Goal: Information Seeking & Learning: Learn about a topic

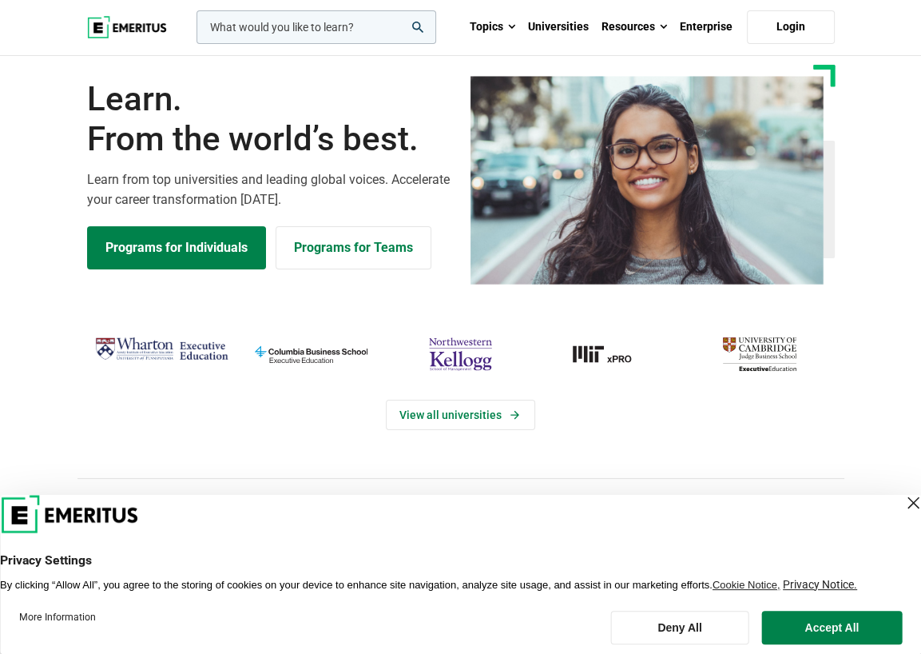
scroll to position [25, 0]
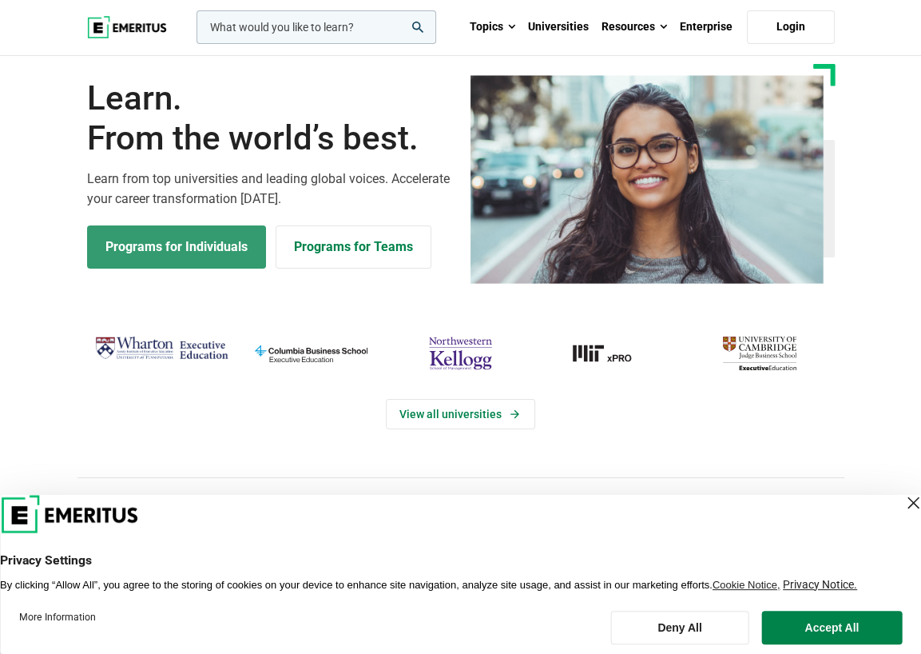
click at [206, 240] on link "Programs for Individuals" at bounding box center [176, 246] width 179 height 43
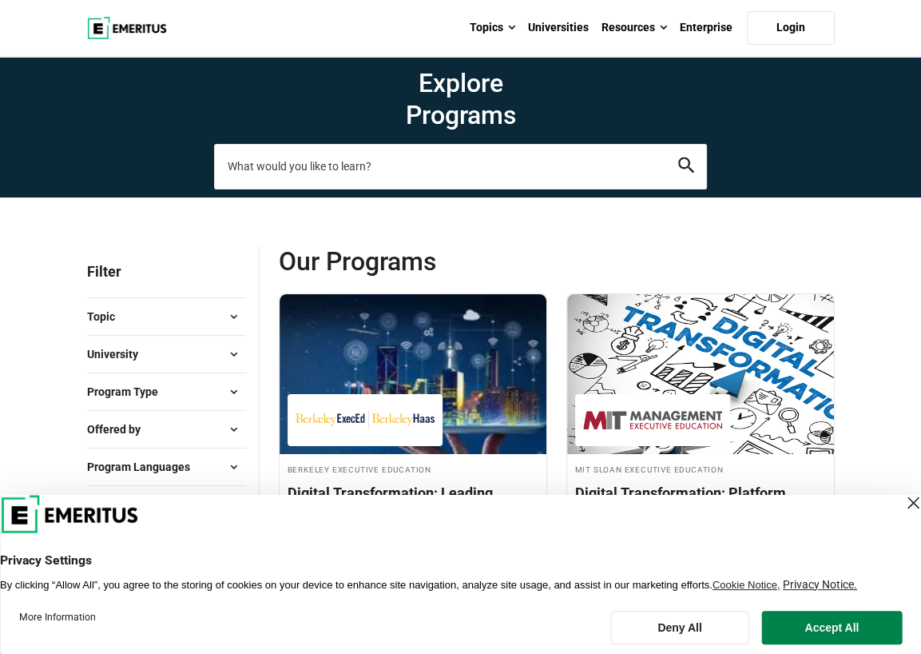
click at [441, 169] on input "search-page" at bounding box center [460, 166] width 493 height 45
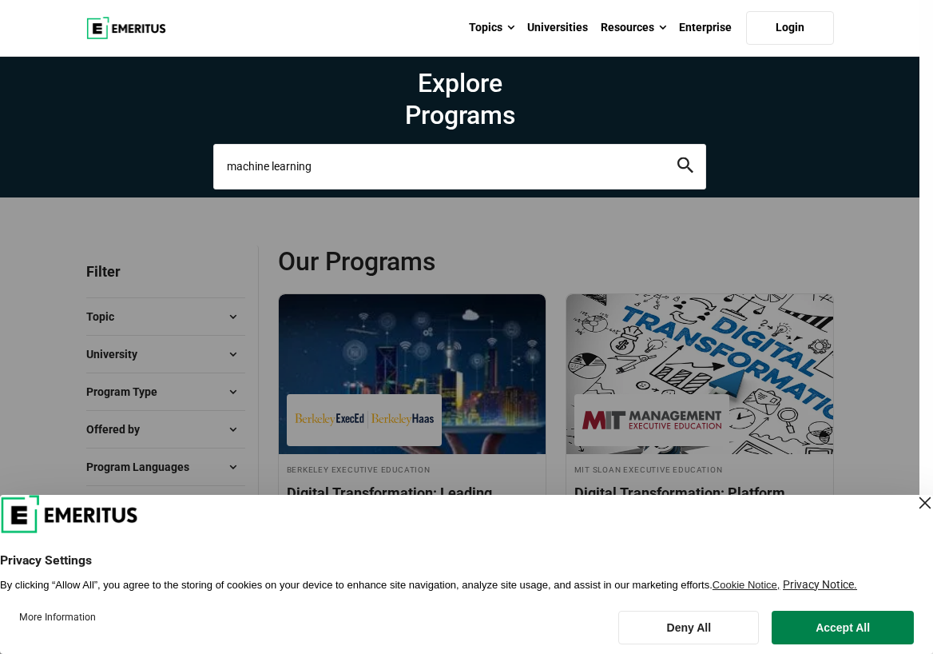
type input "machine learning"
click at [678, 157] on button "search" at bounding box center [686, 166] width 16 height 18
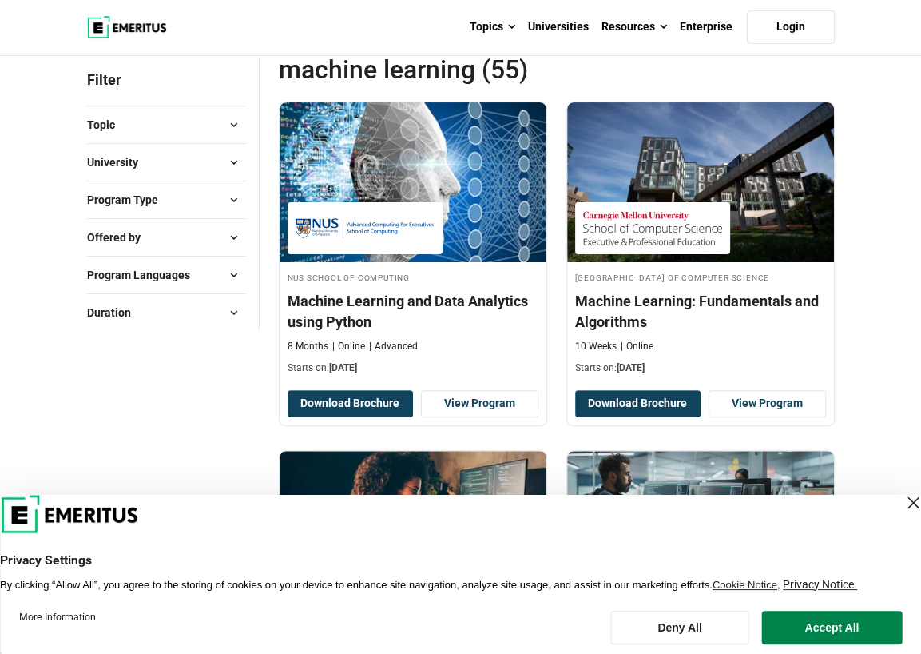
scroll to position [193, 0]
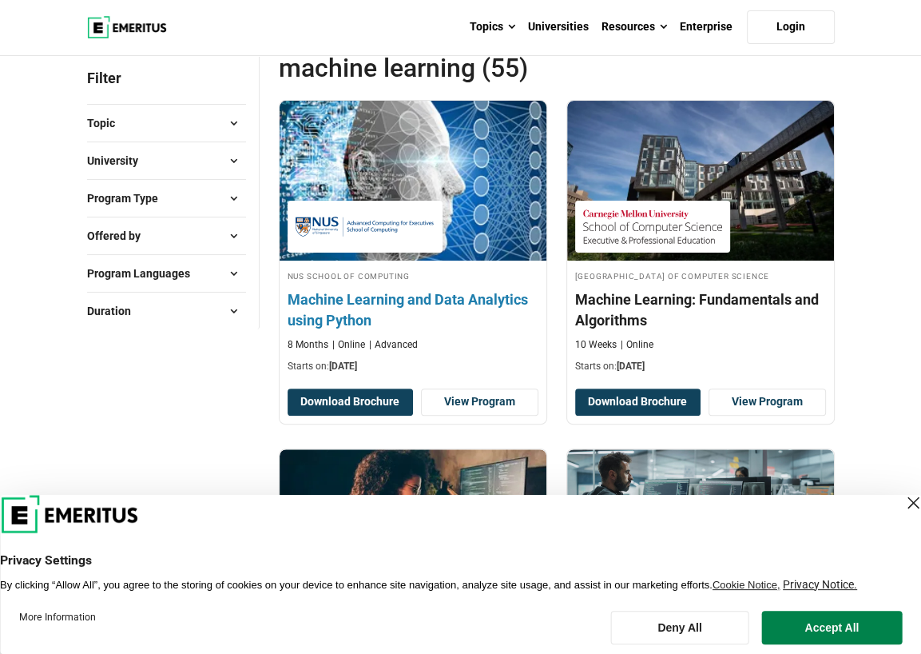
click at [378, 291] on h4 "Machine Learning and Data Analytics using Python" at bounding box center [413, 309] width 251 height 40
